Goal: Find specific page/section: Find specific page/section

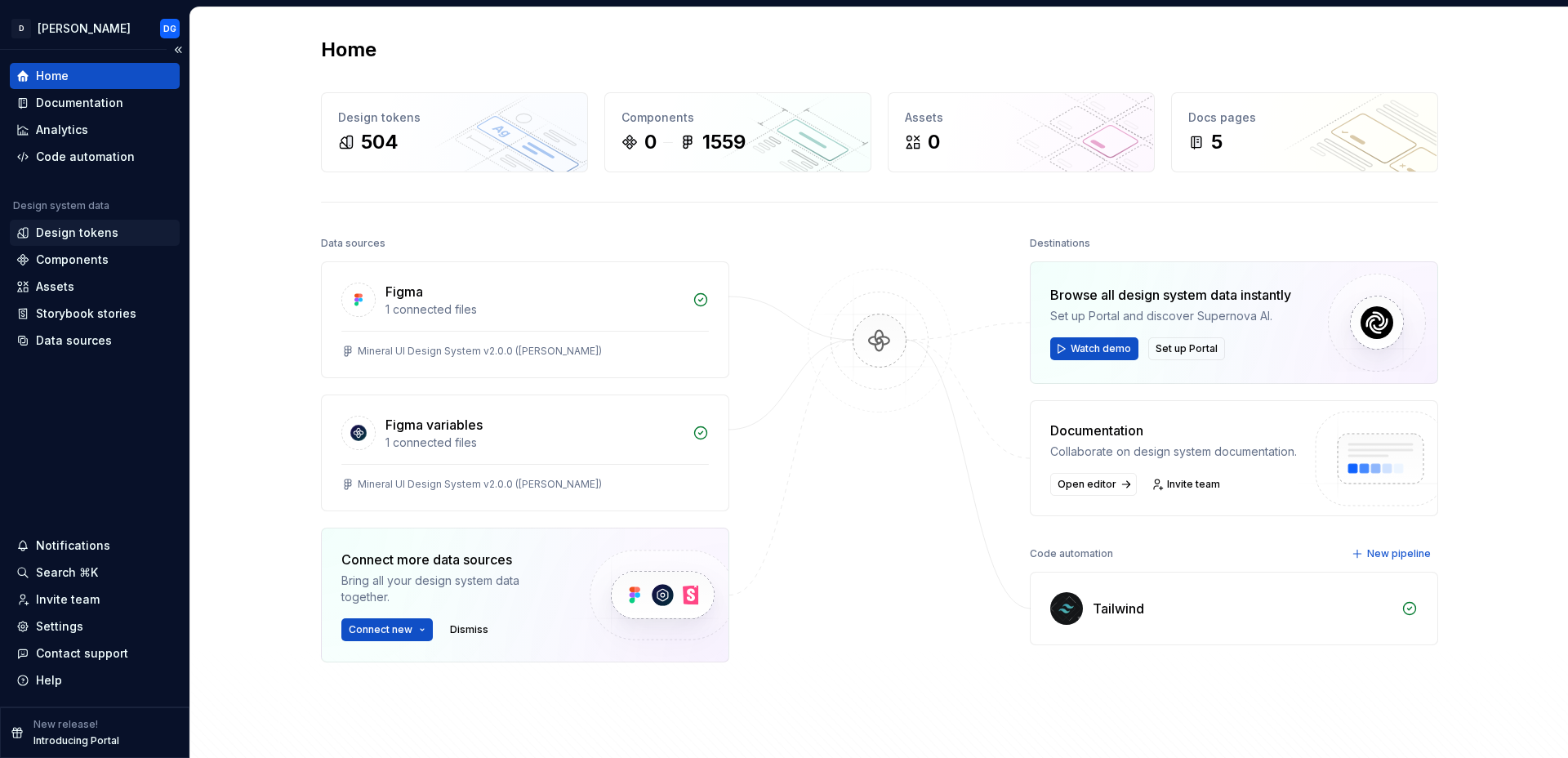
click at [81, 235] on div "Design tokens" at bounding box center [77, 233] width 82 height 16
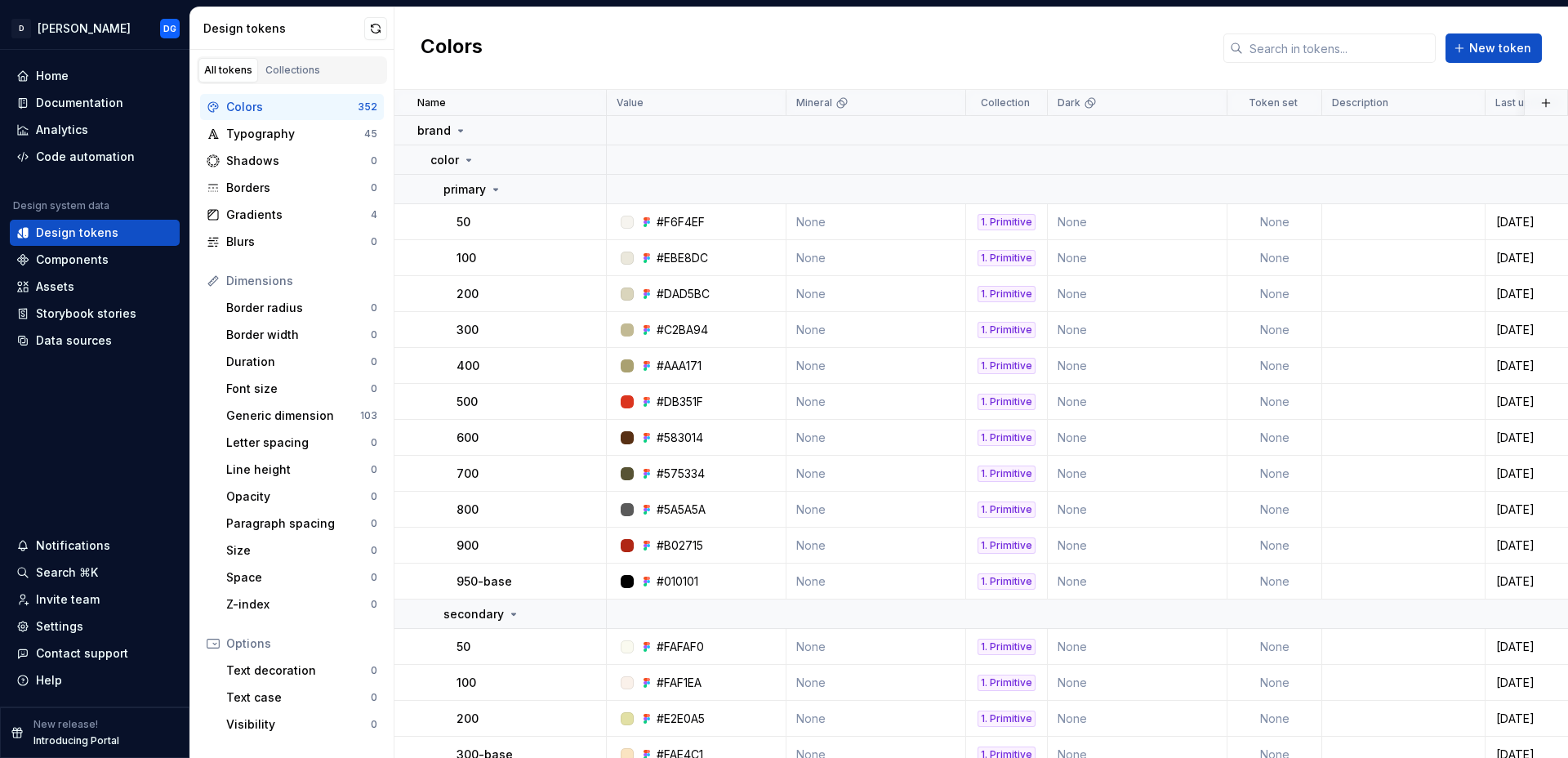
click at [272, 111] on div "Colors" at bounding box center [292, 107] width 131 height 16
click at [1278, 56] on input "text" at bounding box center [1340, 48] width 193 height 29
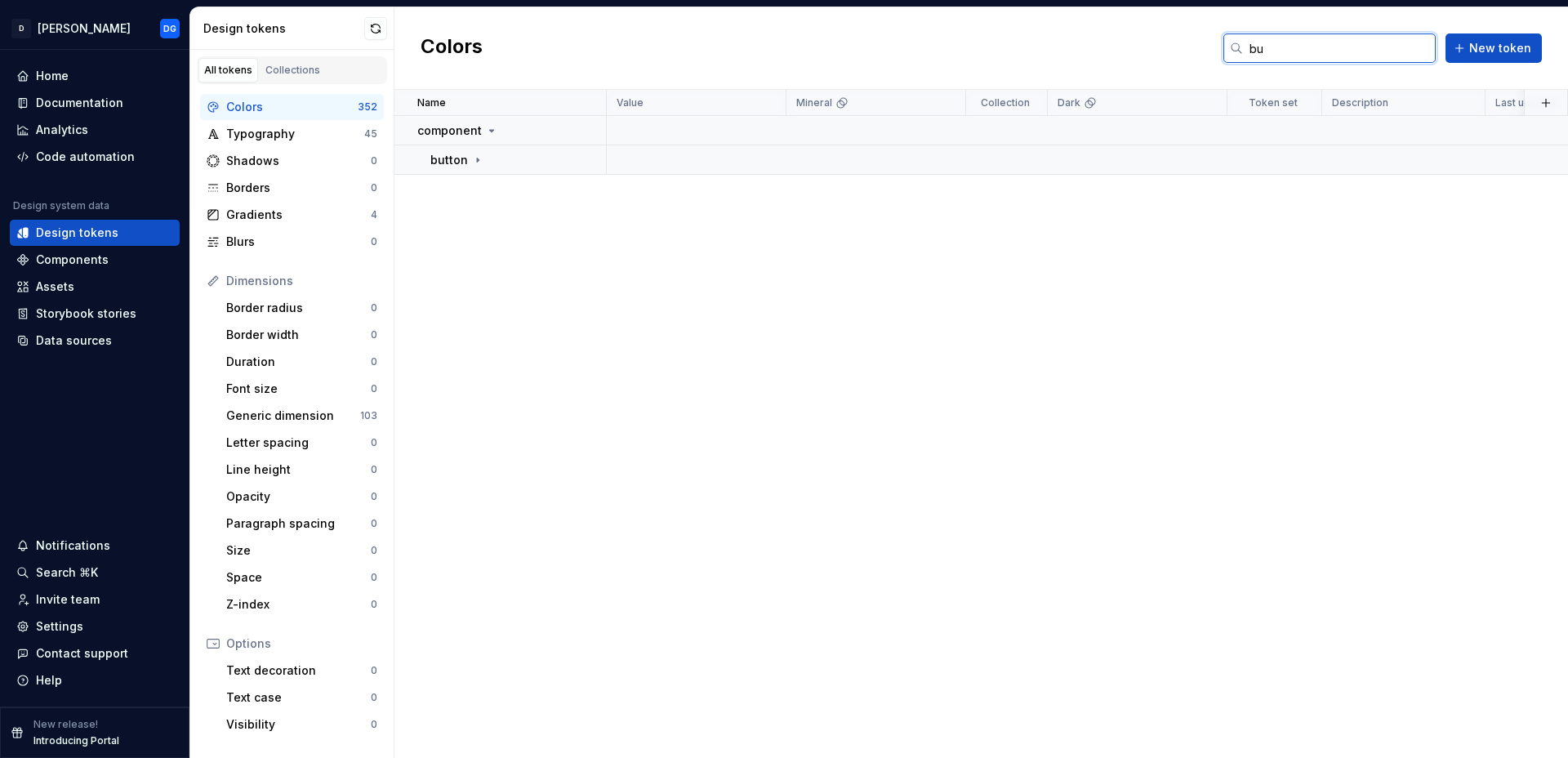
type input "b"
click at [1289, 50] on input "text" at bounding box center [1340, 48] width 193 height 29
type input "button"
click at [476, 161] on icon at bounding box center [477, 160] width 13 height 13
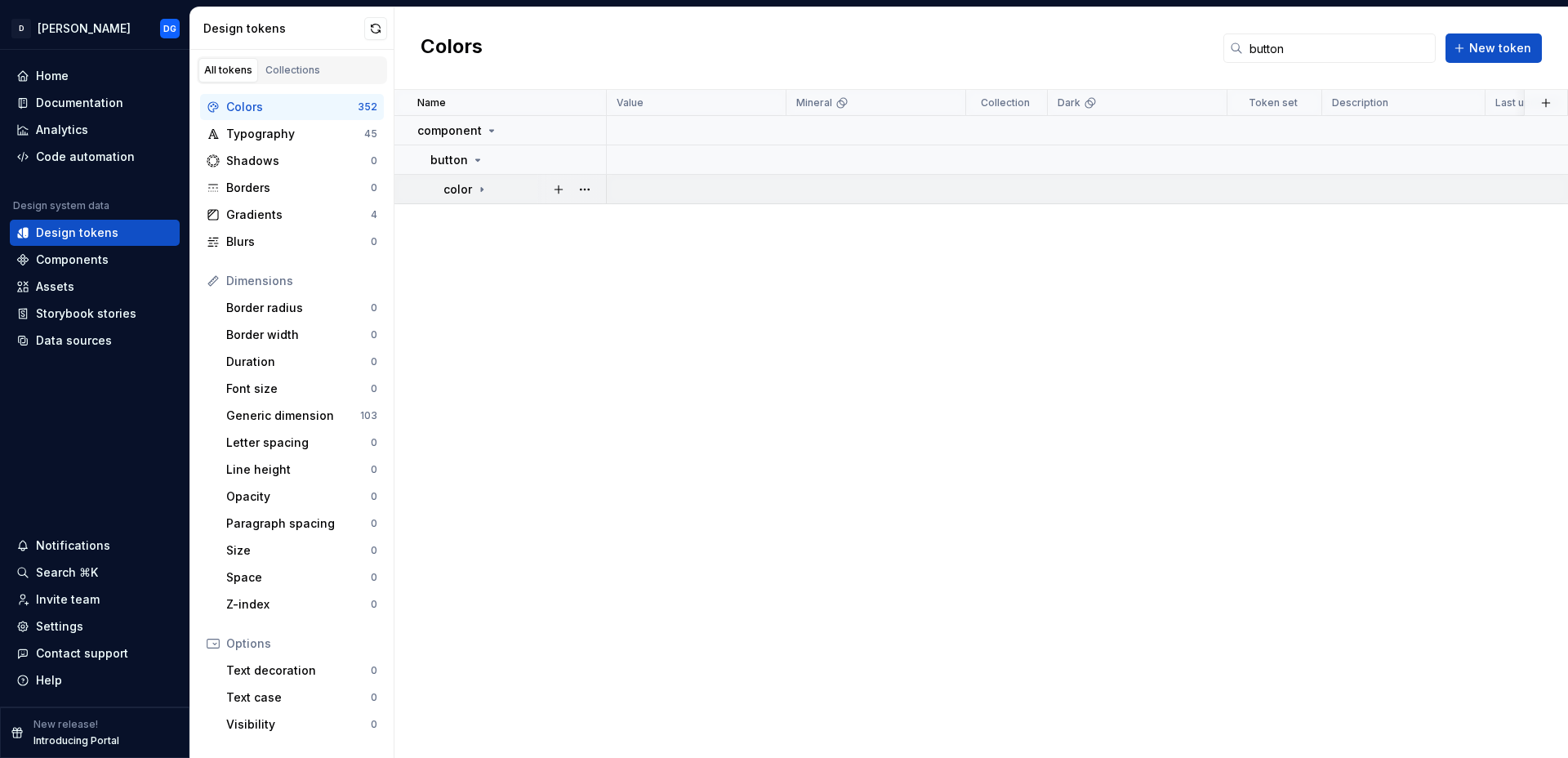
click at [481, 189] on icon at bounding box center [482, 189] width 2 height 4
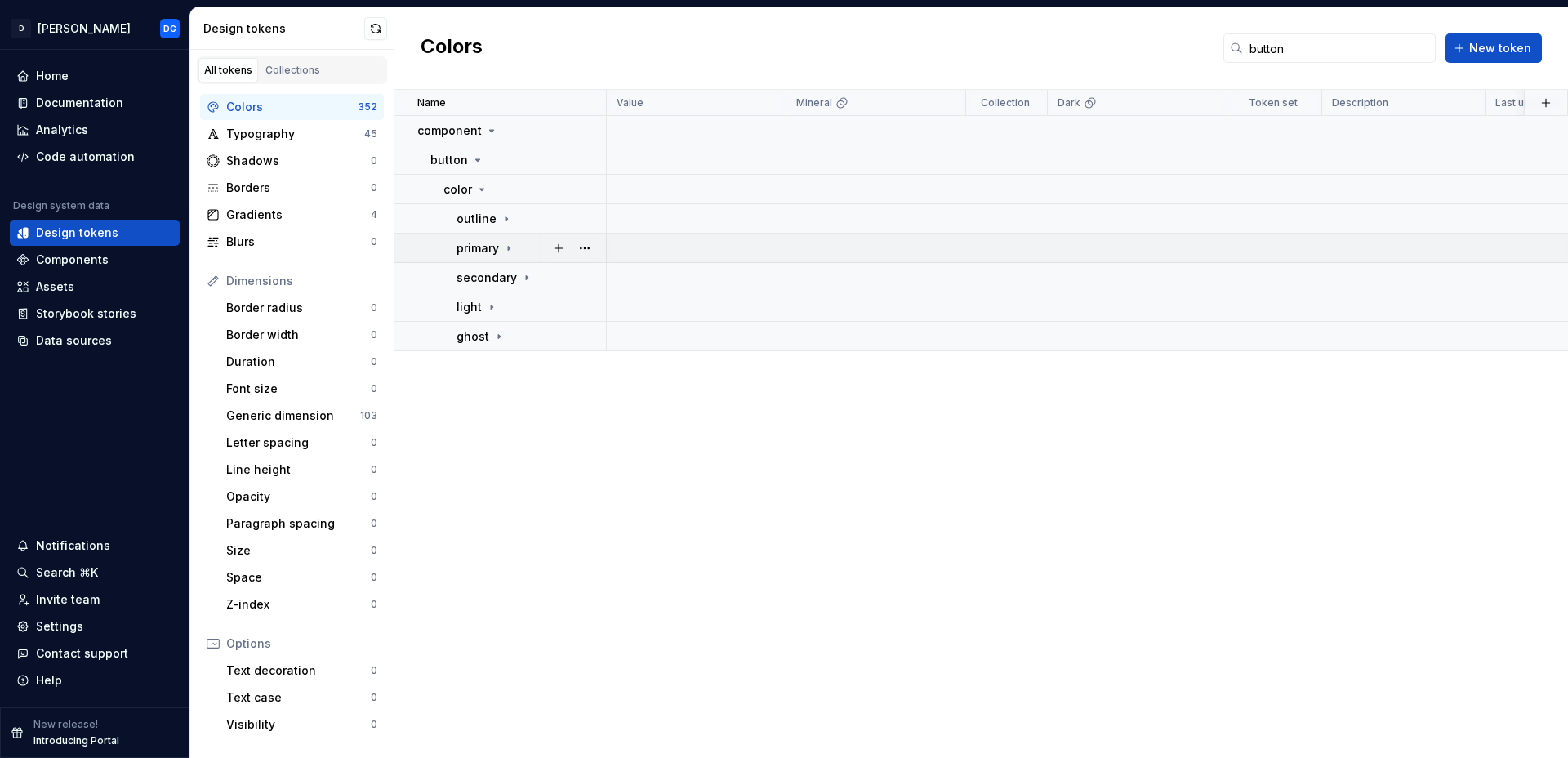
click at [508, 246] on icon at bounding box center [509, 248] width 2 height 4
click at [499, 279] on icon at bounding box center [501, 277] width 13 height 13
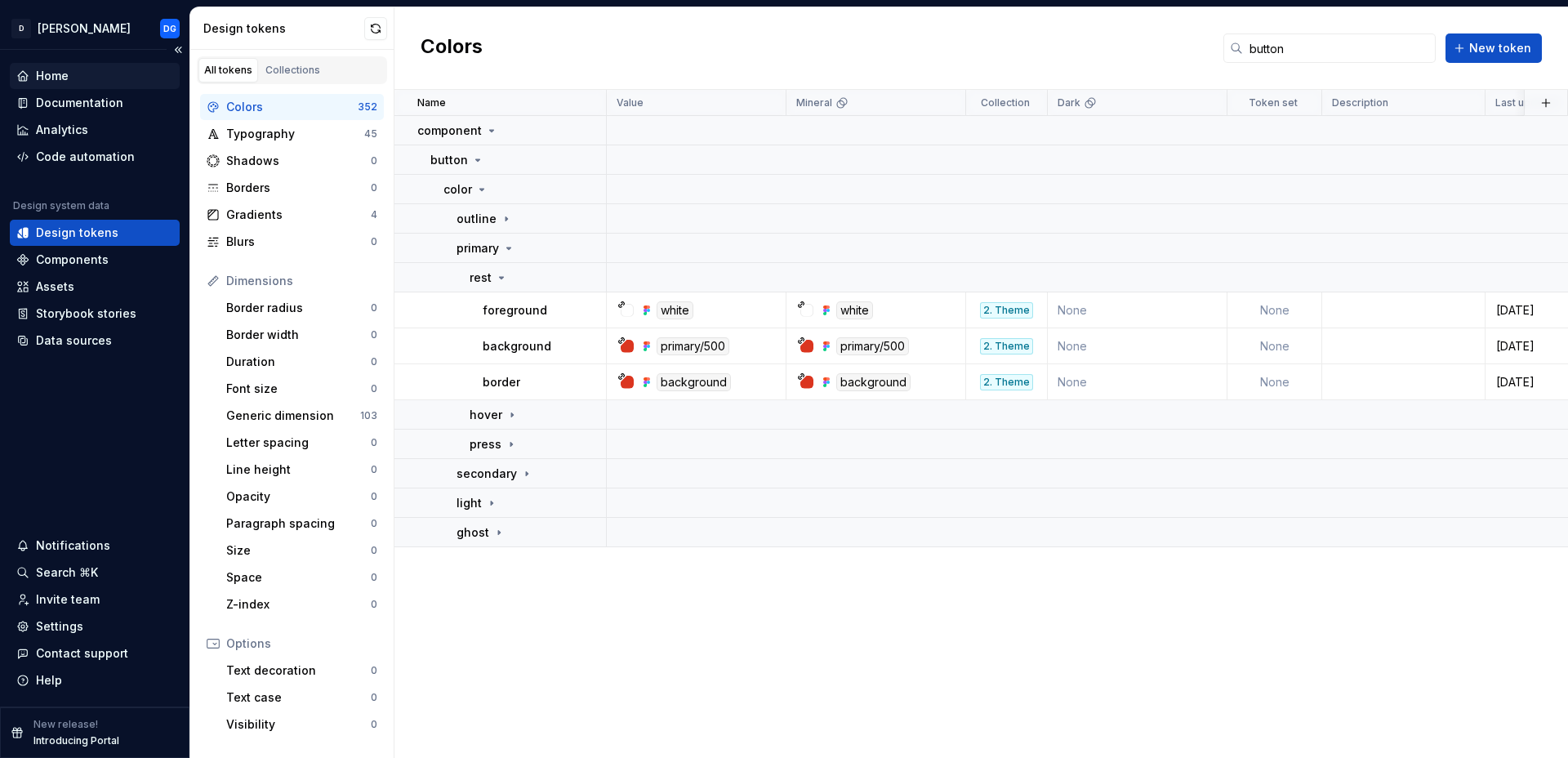
click at [66, 74] on div "Home" at bounding box center [52, 76] width 33 height 16
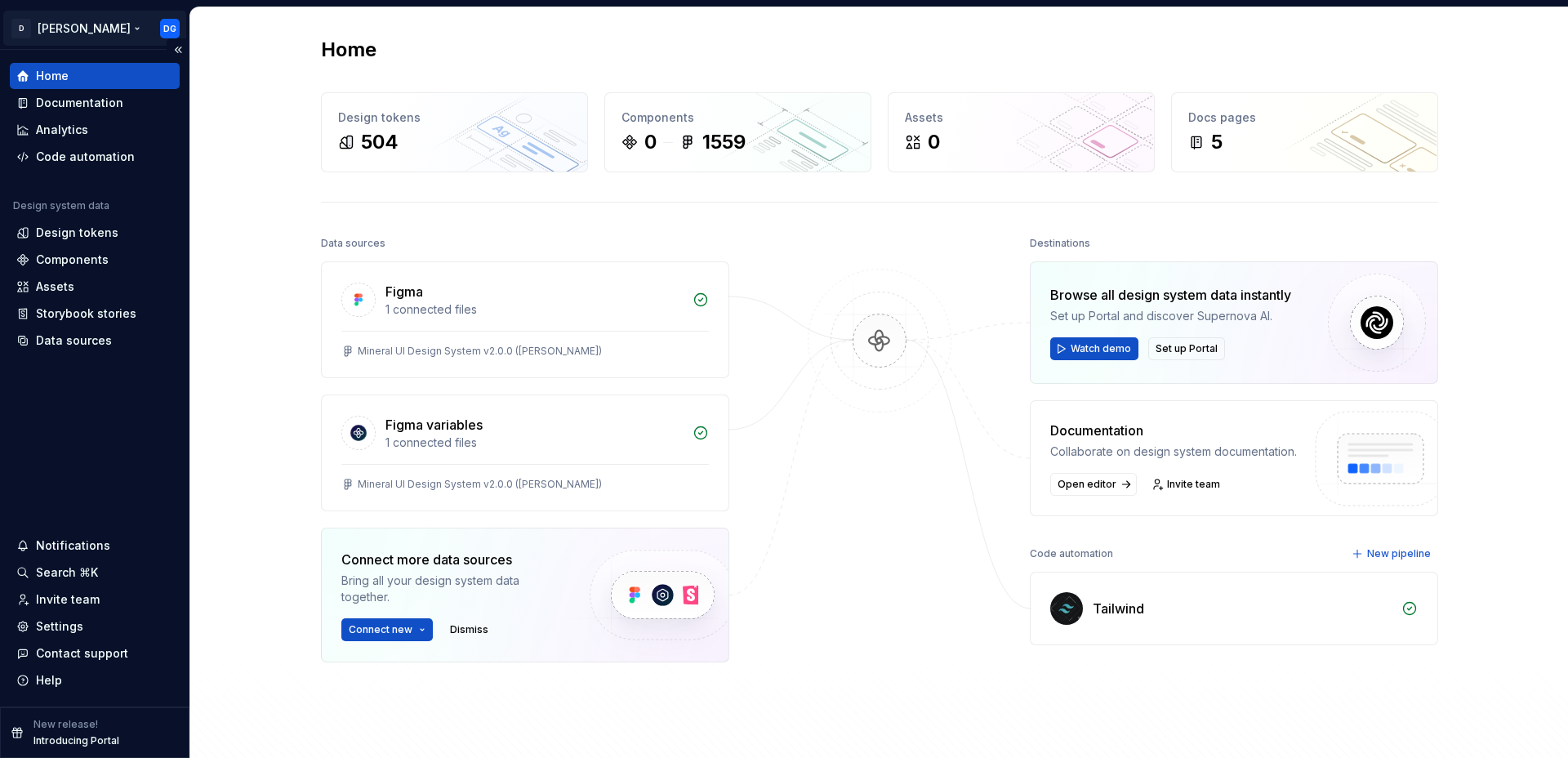
click at [73, 36] on html "D [PERSON_NAME] DG Home Documentation Analytics Code automation Design system d…" at bounding box center [784, 379] width 1568 height 758
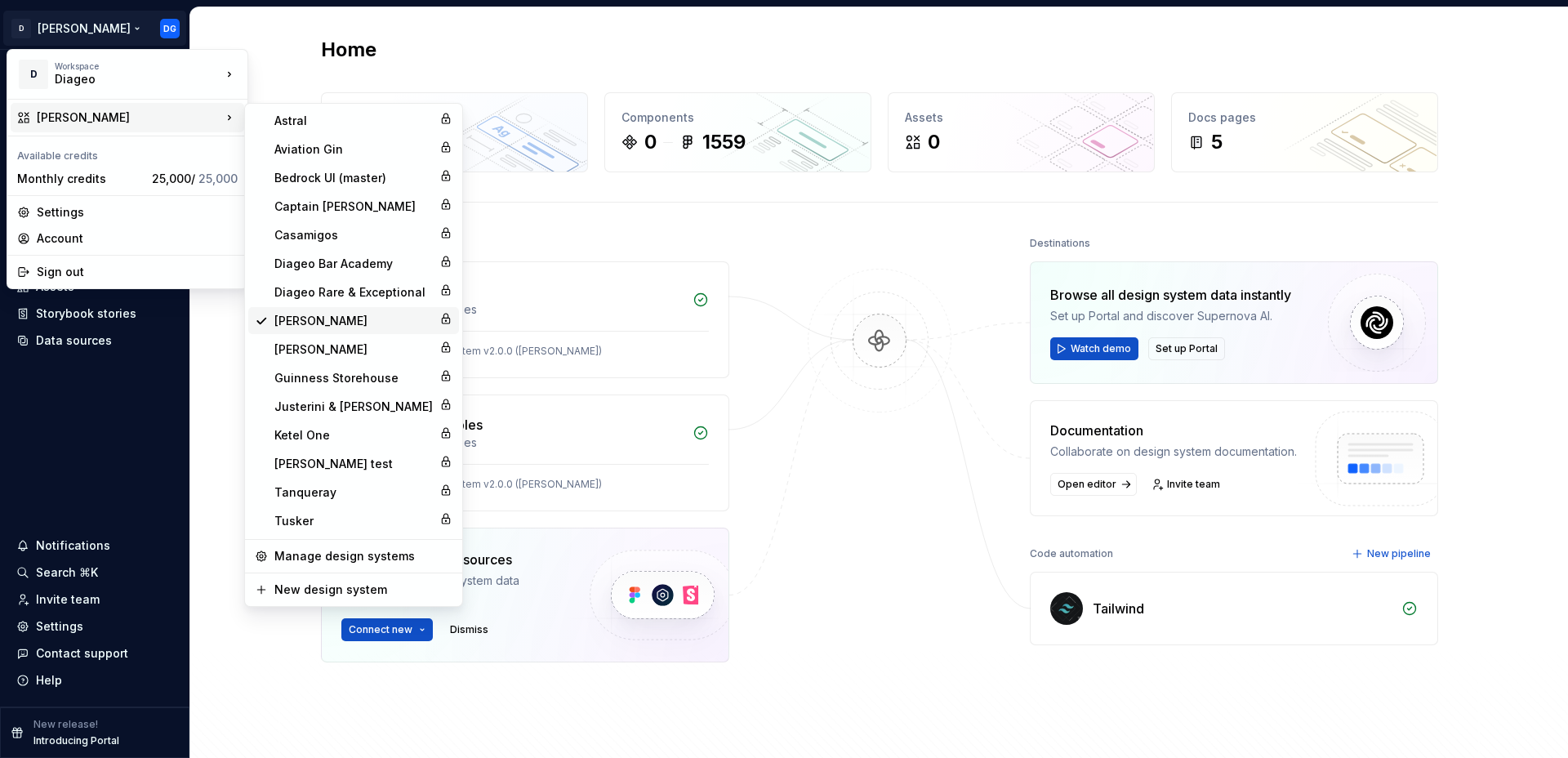
click at [307, 315] on div "[PERSON_NAME]" at bounding box center [354, 321] width 159 height 16
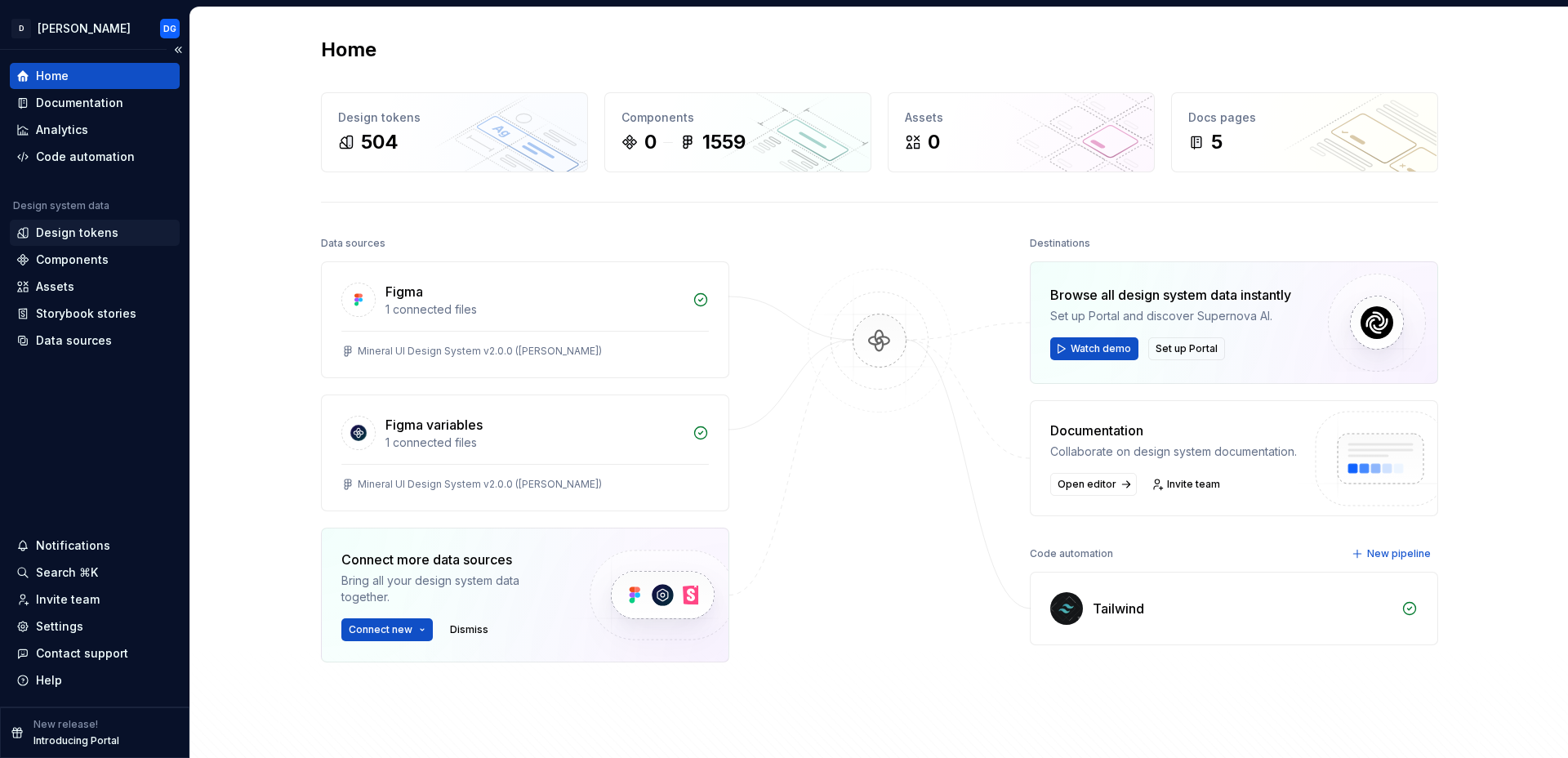
click at [72, 227] on div "Design tokens" at bounding box center [77, 233] width 82 height 16
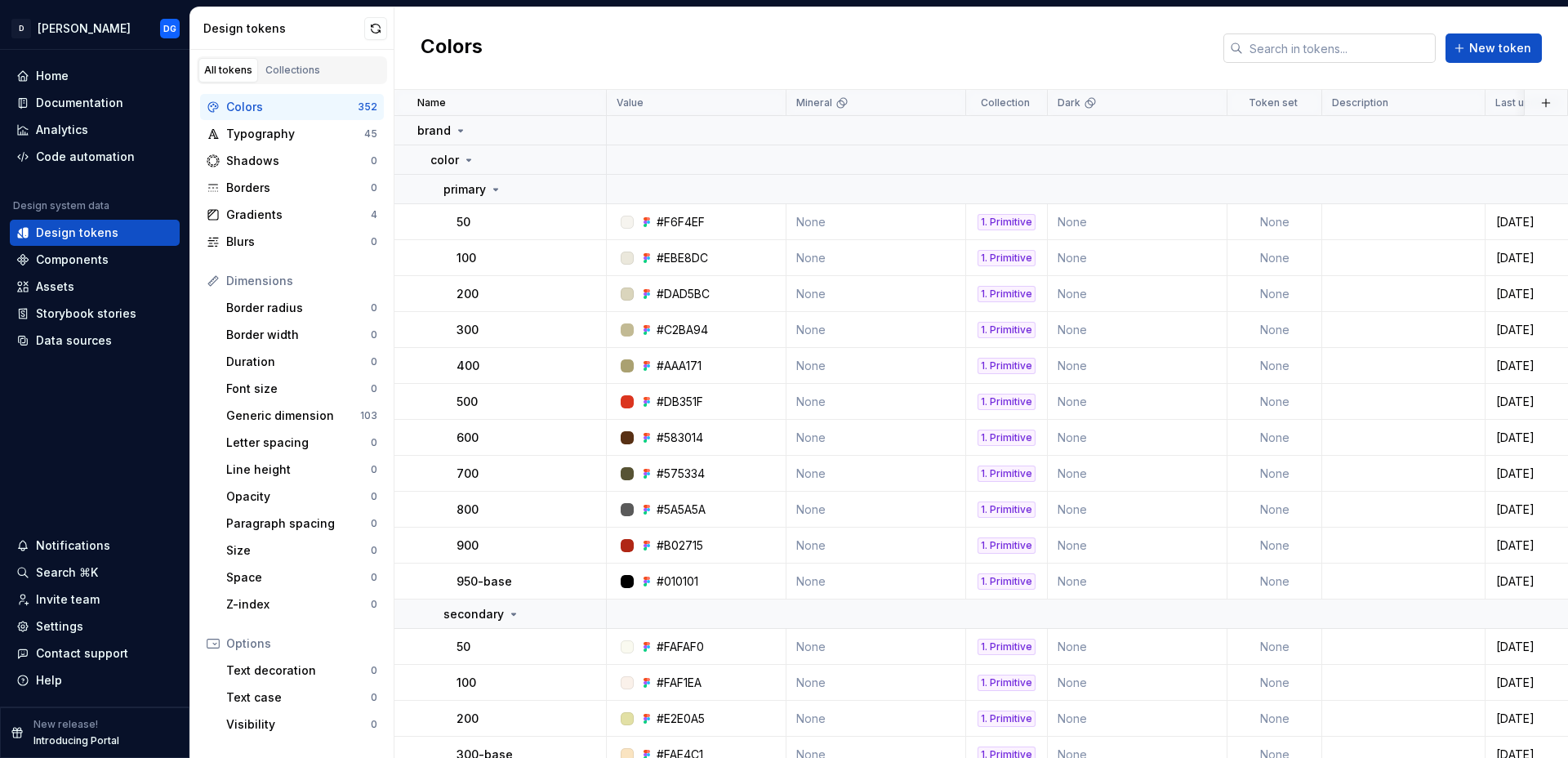
click at [1327, 43] on input "text" at bounding box center [1340, 48] width 193 height 29
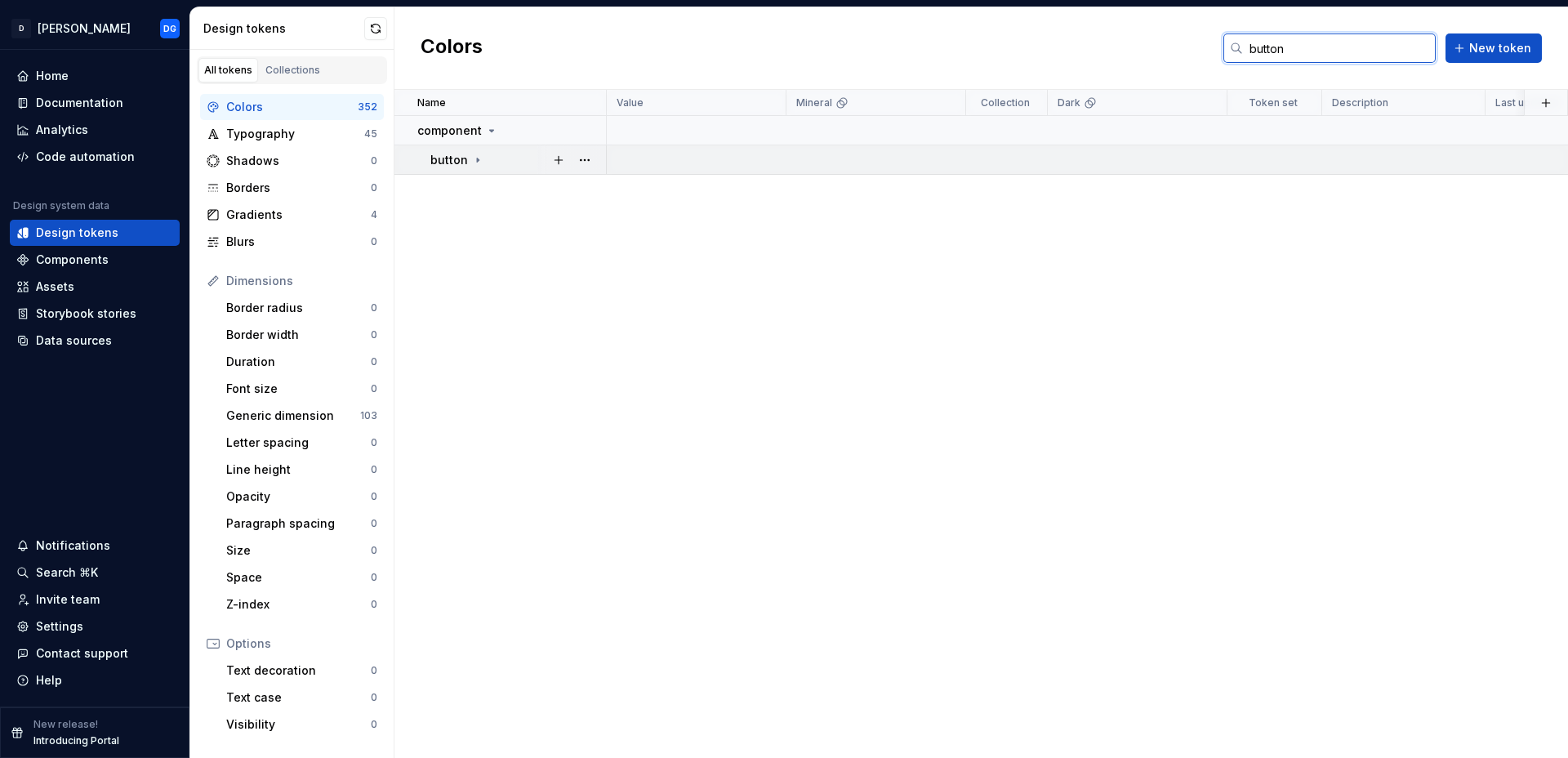
type input "button"
click at [473, 156] on icon at bounding box center [477, 160] width 13 height 13
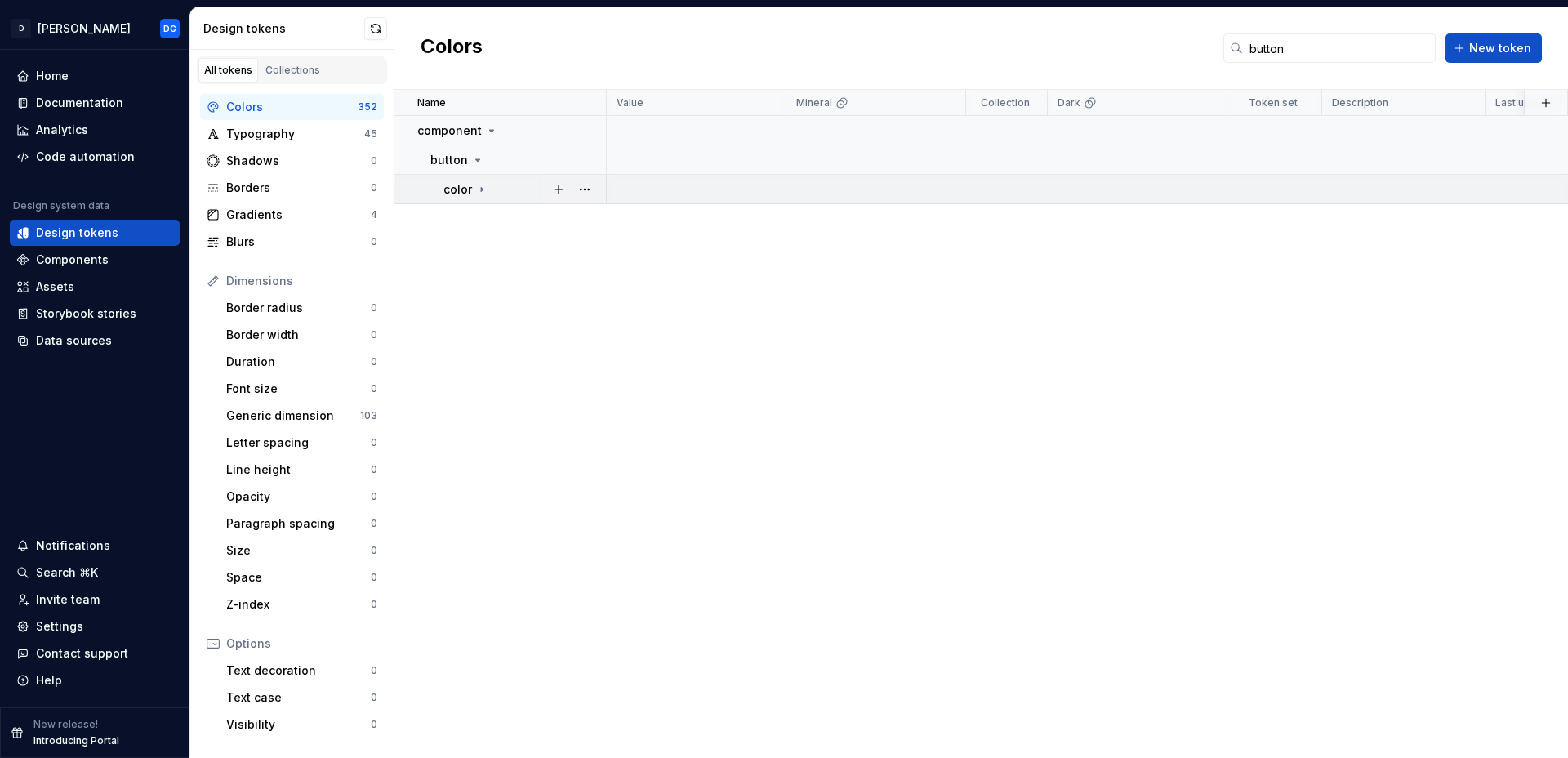
click at [481, 190] on icon at bounding box center [482, 189] width 2 height 4
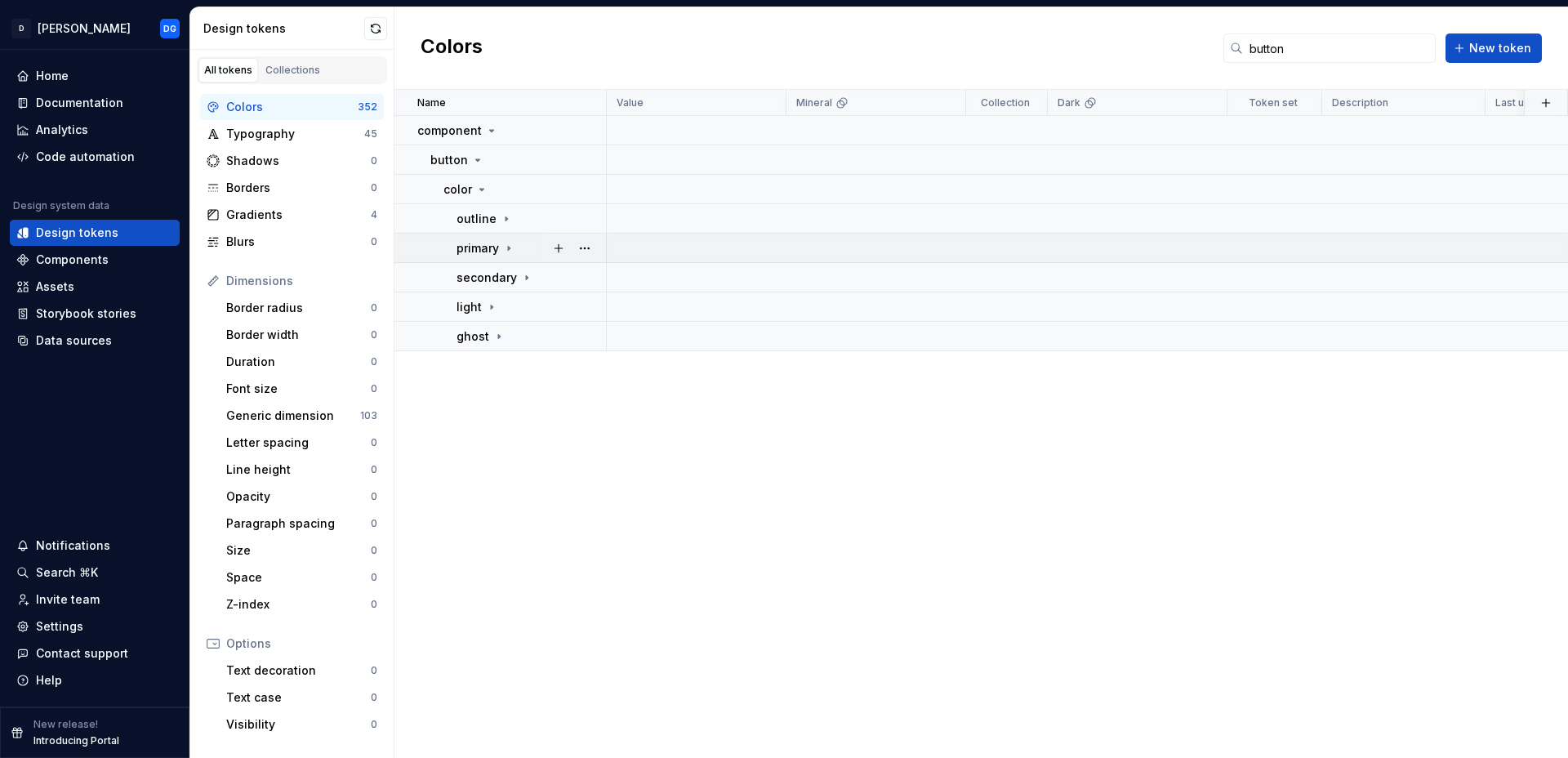
click at [511, 249] on icon at bounding box center [508, 248] width 13 height 13
click at [500, 280] on icon at bounding box center [501, 277] width 13 height 13
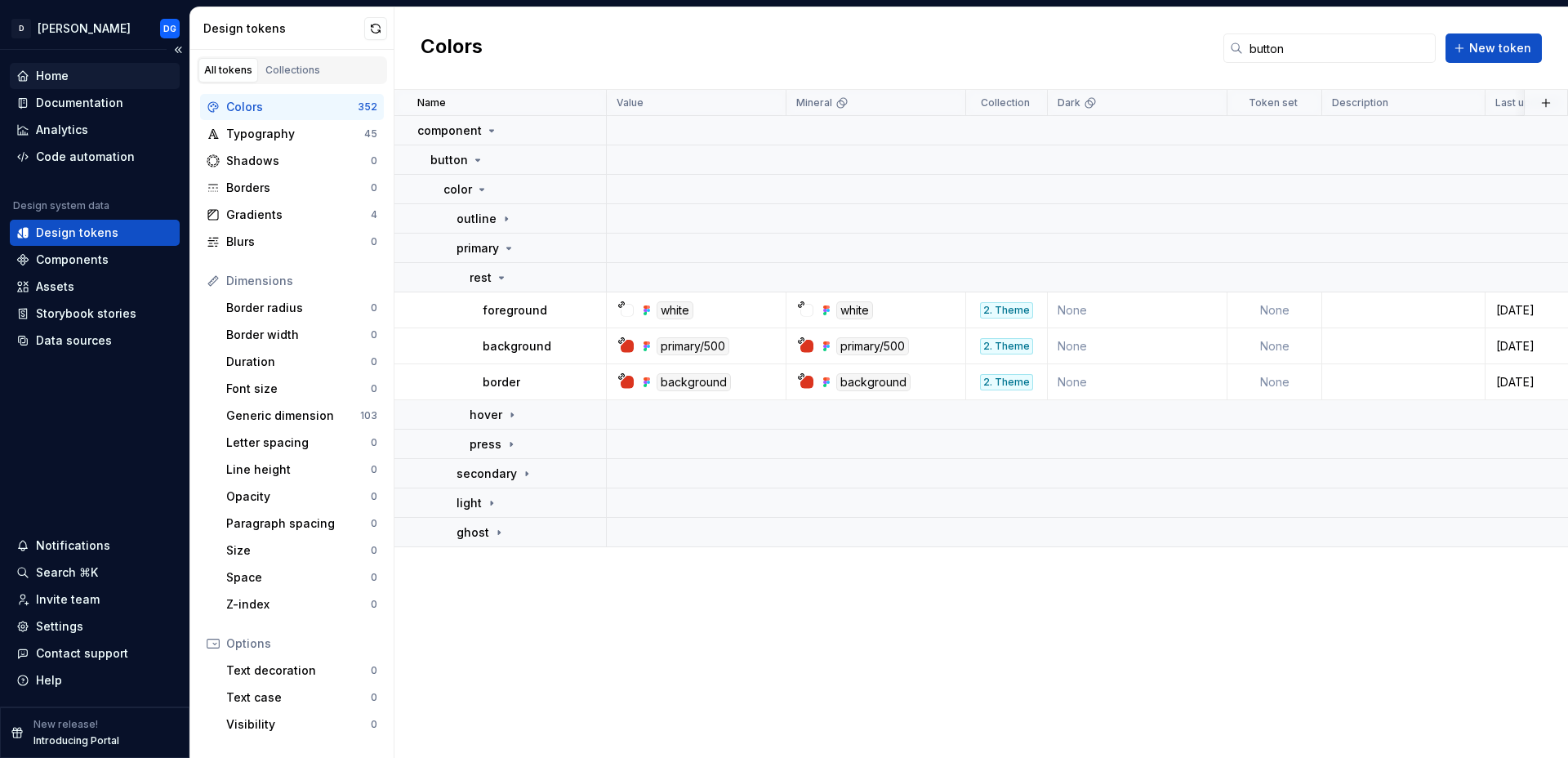
click at [75, 72] on div "Home" at bounding box center [95, 76] width 157 height 16
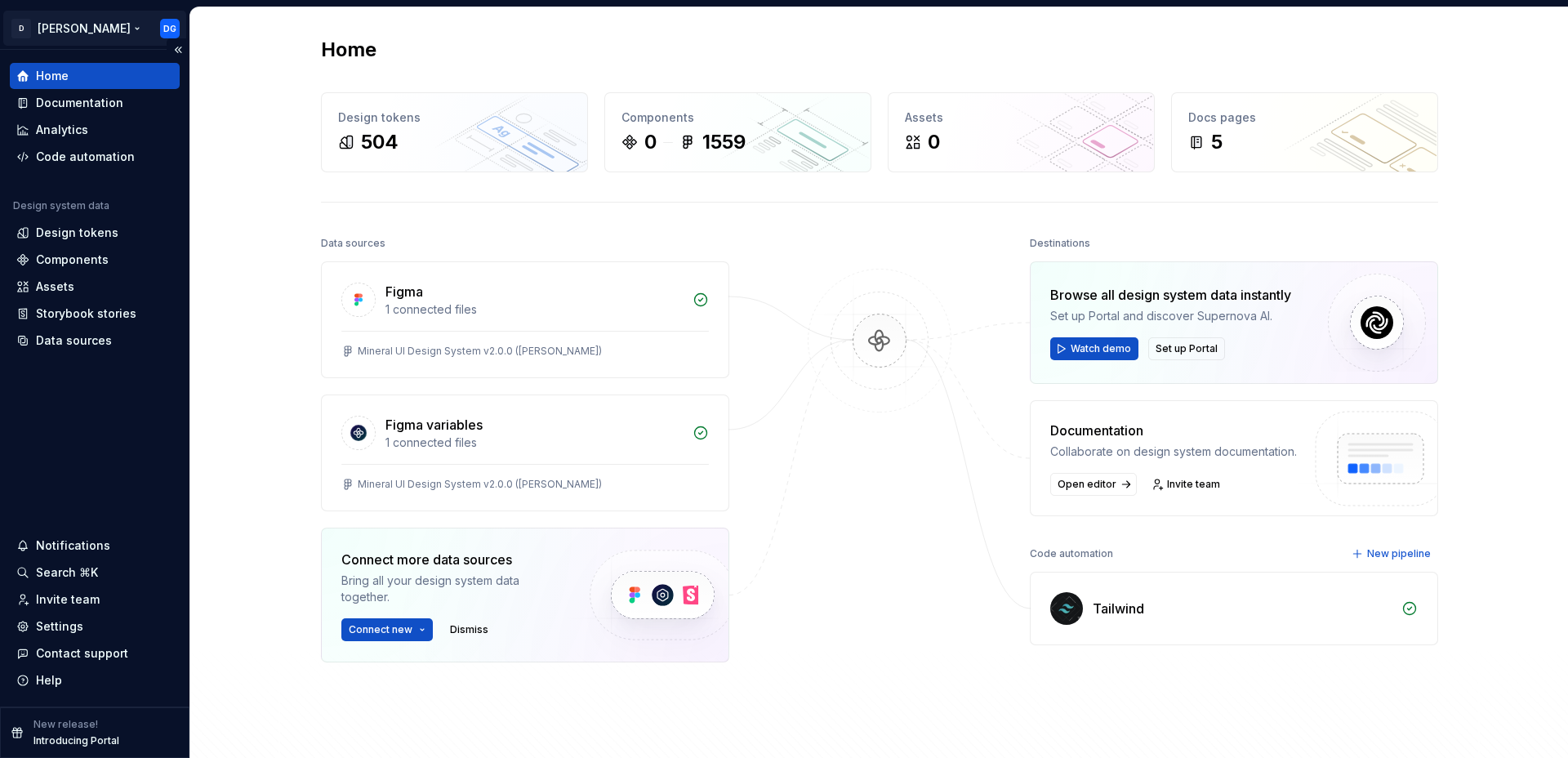
click at [99, 22] on html "D [PERSON_NAME] DG Home Documentation Analytics Code automation Design system d…" at bounding box center [784, 379] width 1568 height 758
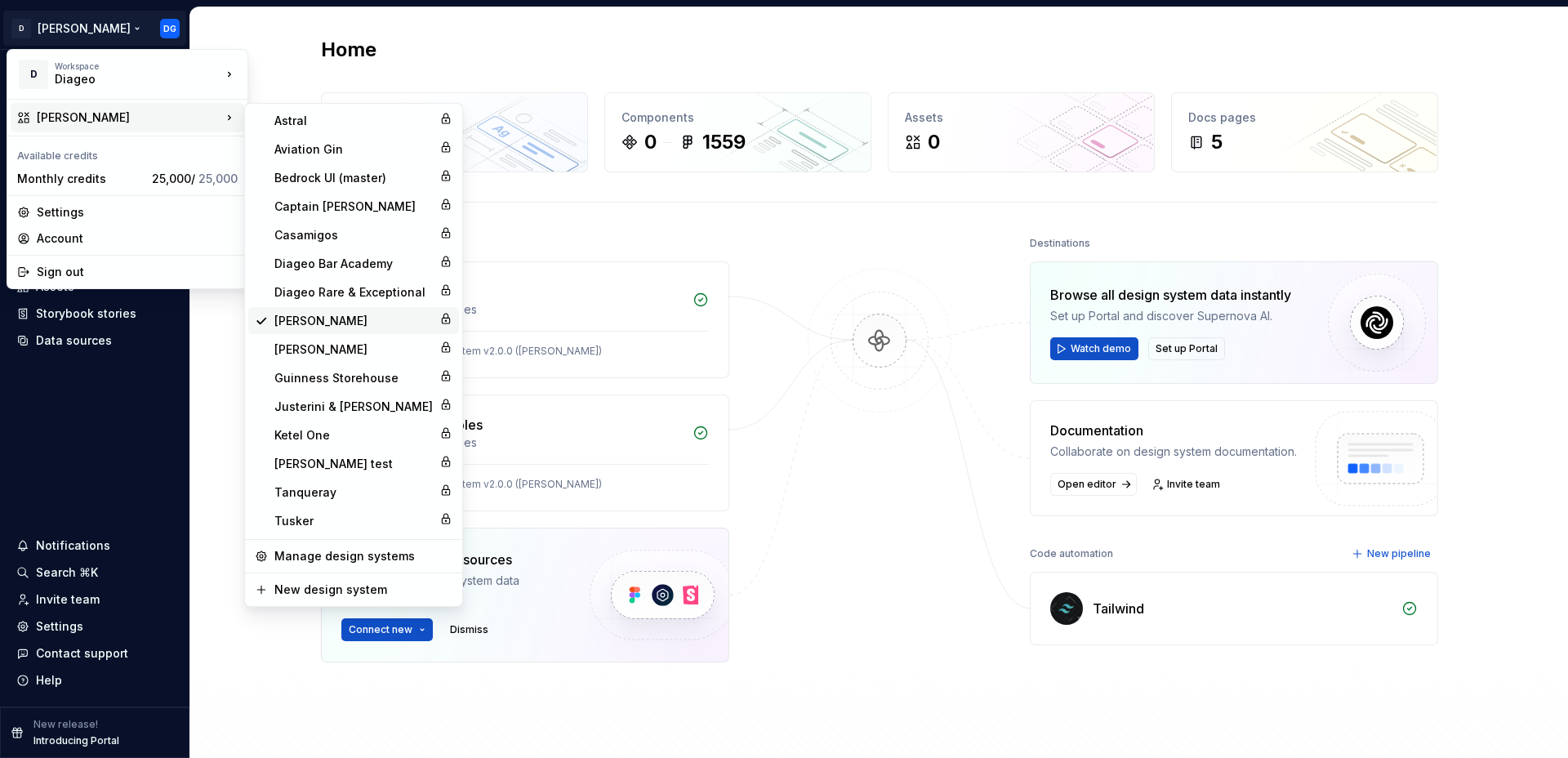
click at [295, 314] on div "[PERSON_NAME]" at bounding box center [354, 321] width 159 height 16
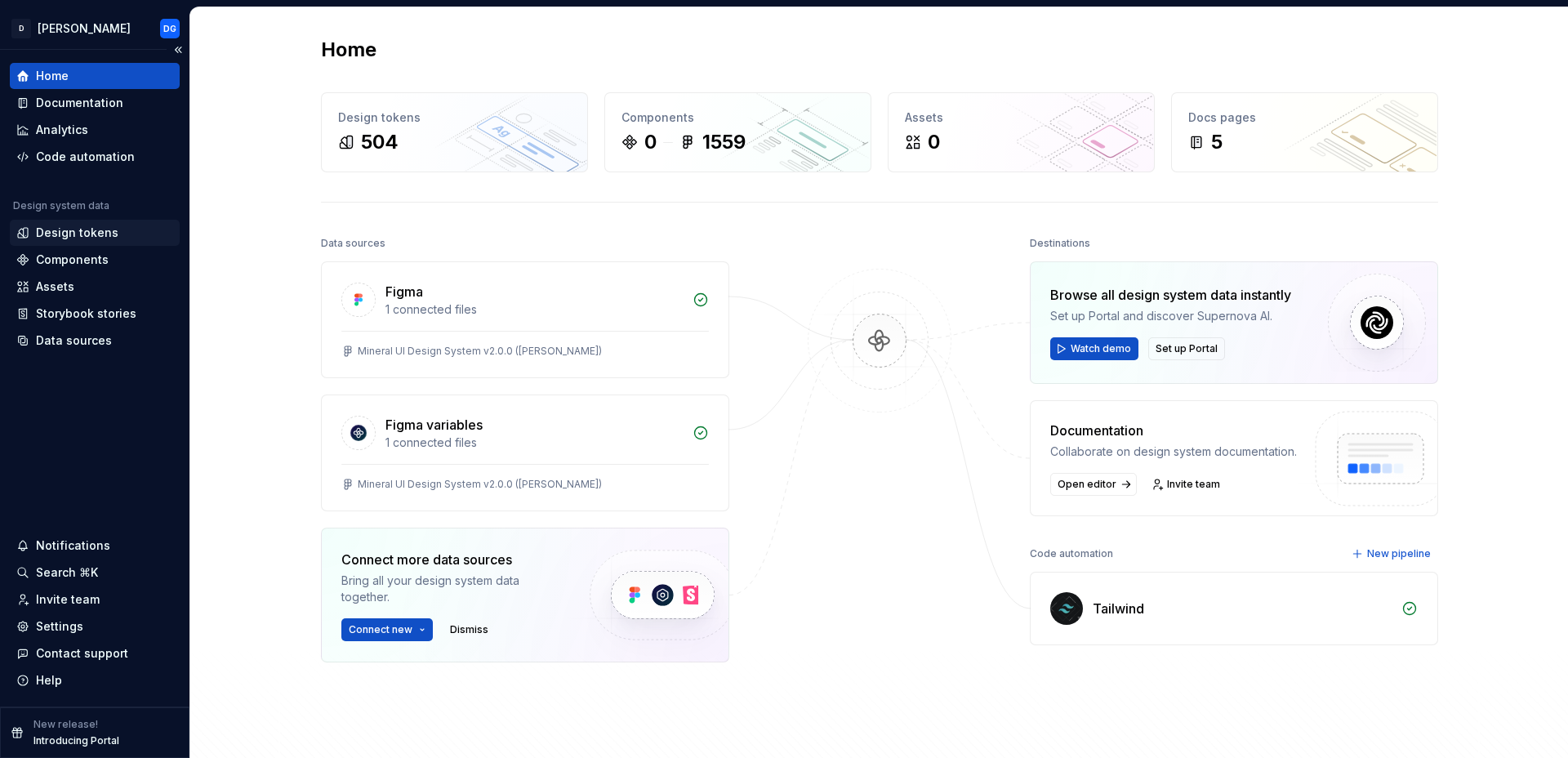
click at [78, 230] on div "Design tokens" at bounding box center [77, 233] width 82 height 16
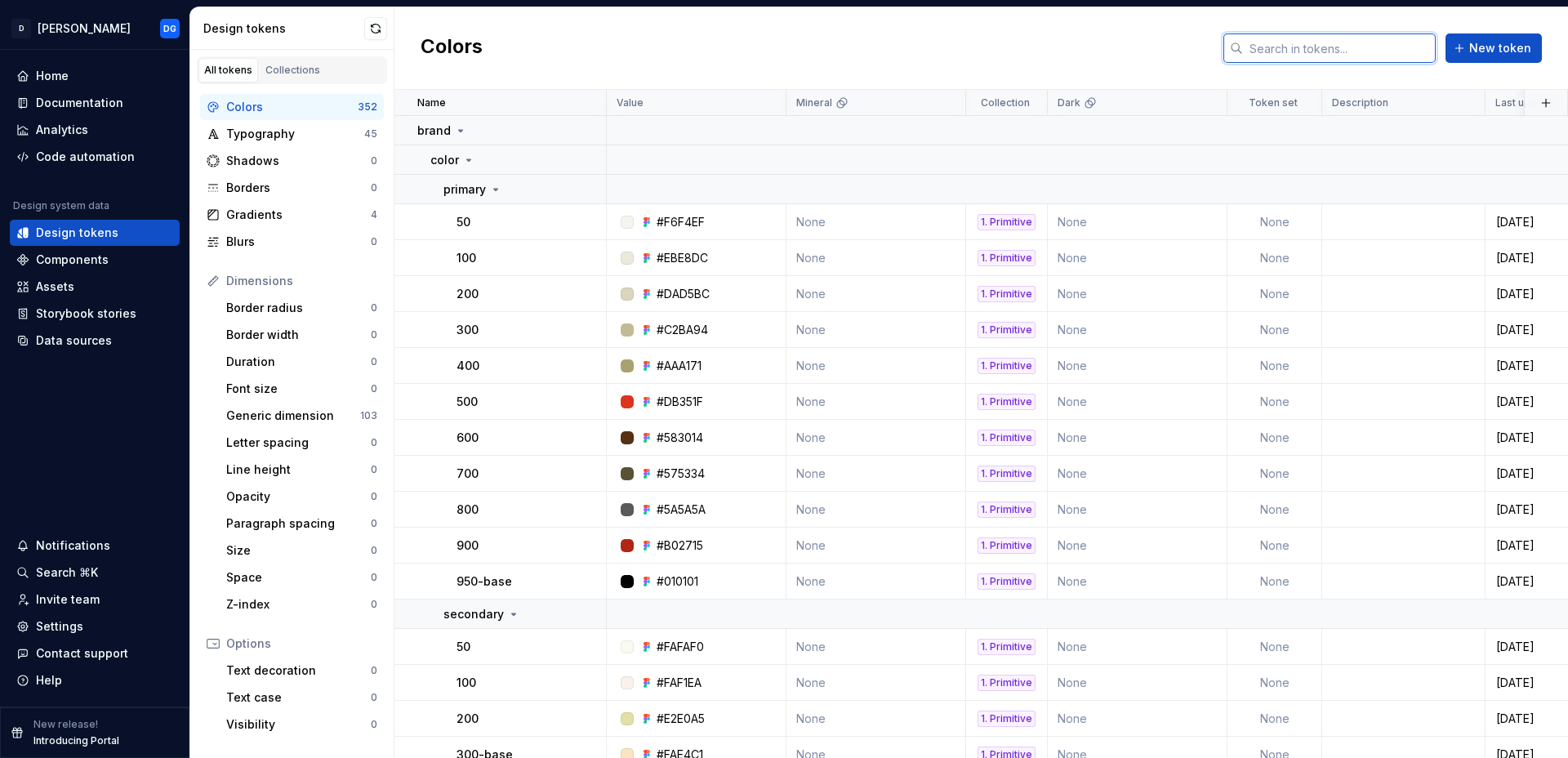
click at [1338, 58] on input "text" at bounding box center [1340, 48] width 193 height 29
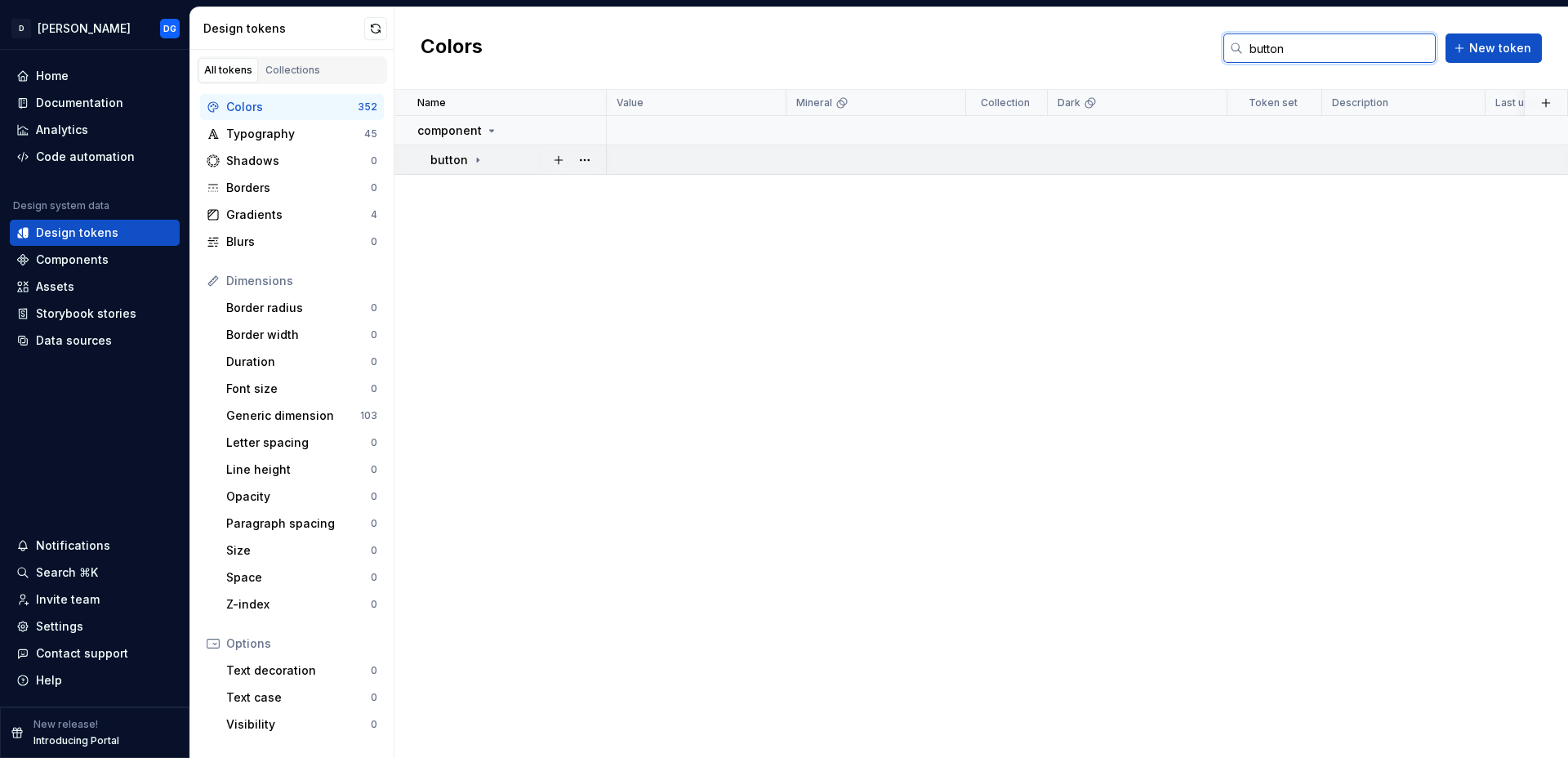
type input "button"
click at [474, 159] on icon at bounding box center [477, 160] width 13 height 13
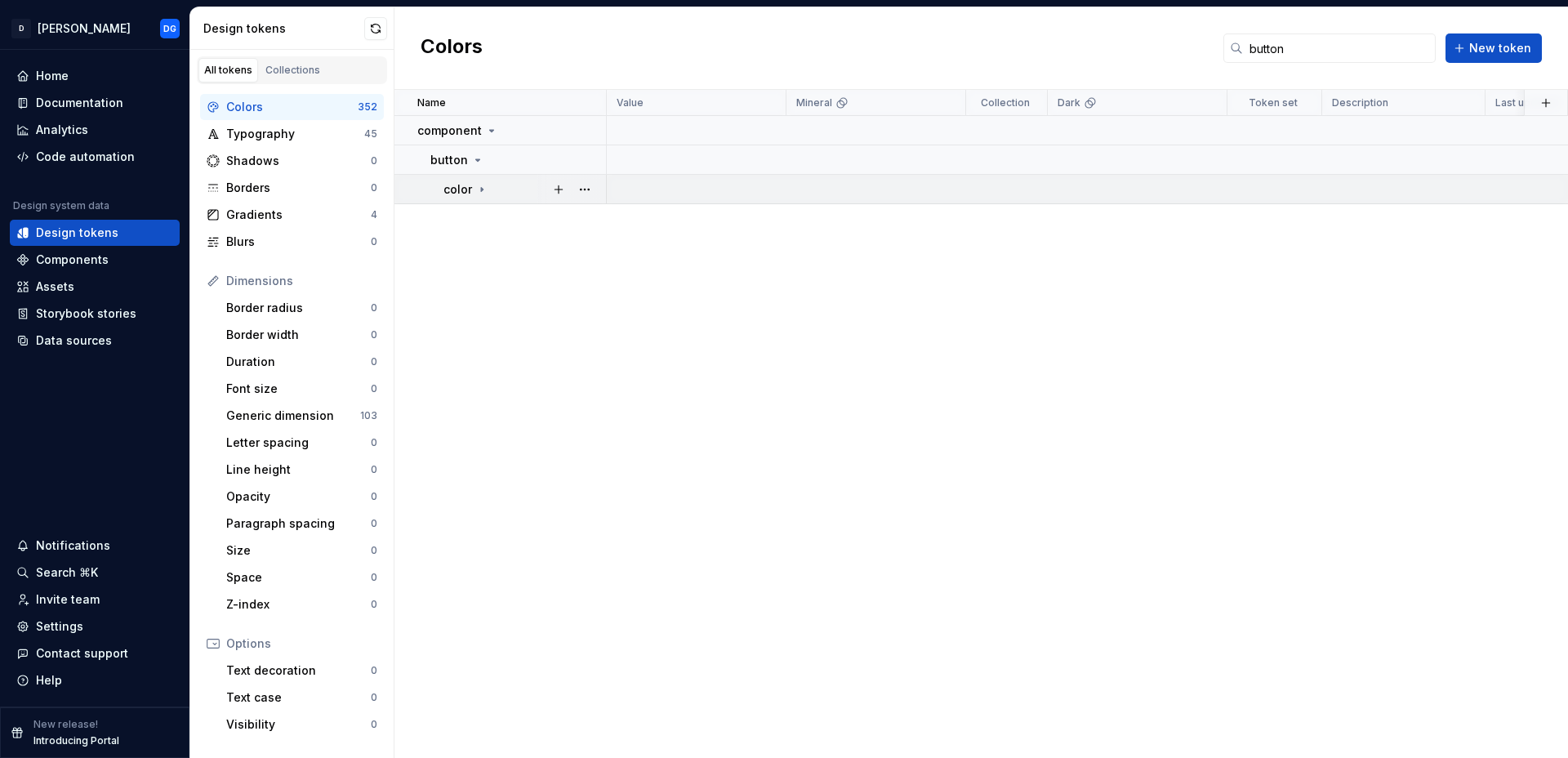
click at [482, 189] on icon at bounding box center [482, 189] width 2 height 4
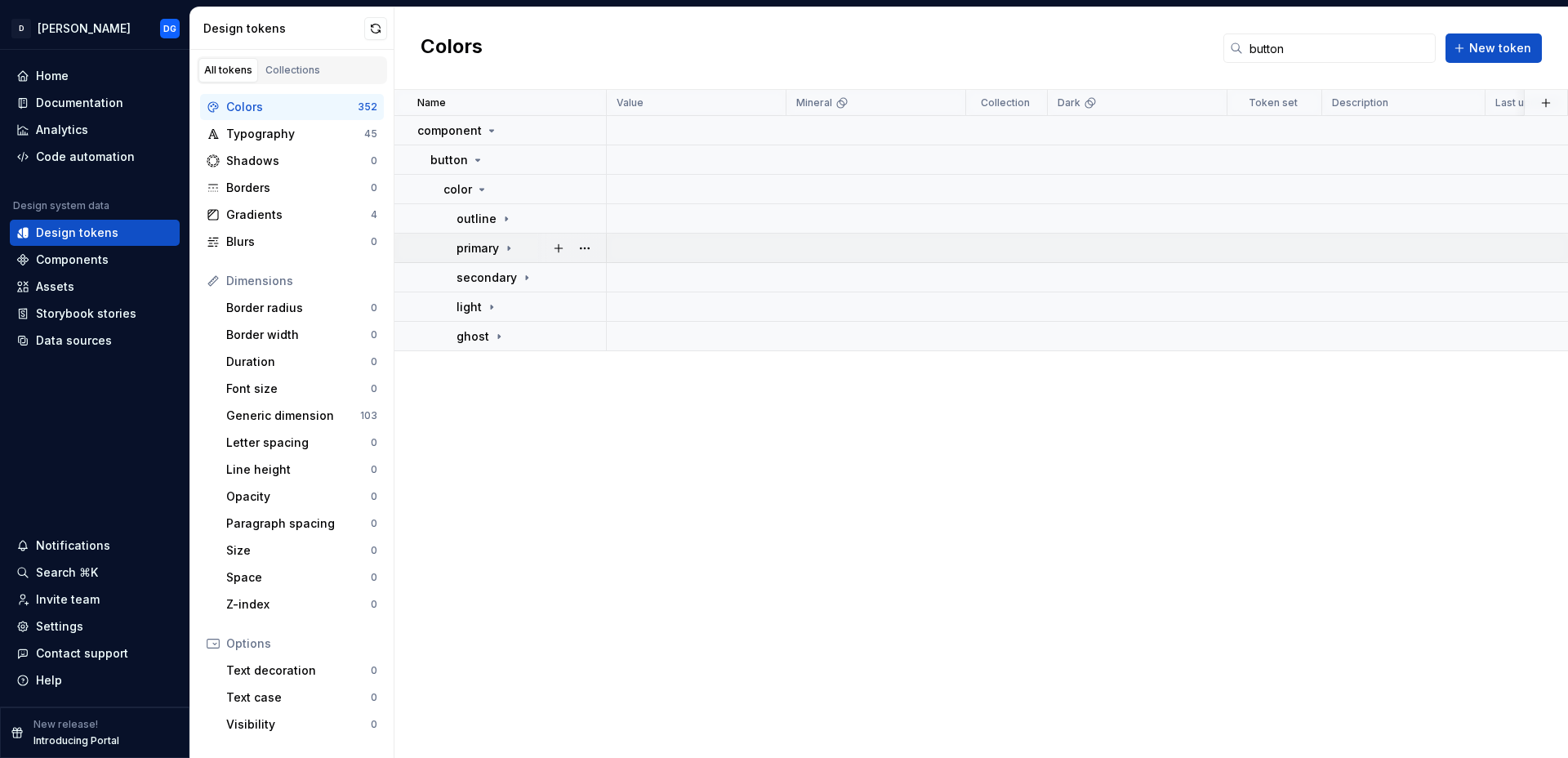
click at [510, 247] on icon at bounding box center [508, 248] width 13 height 13
click at [500, 276] on icon at bounding box center [501, 277] width 13 height 13
